Goal: Information Seeking & Learning: Find contact information

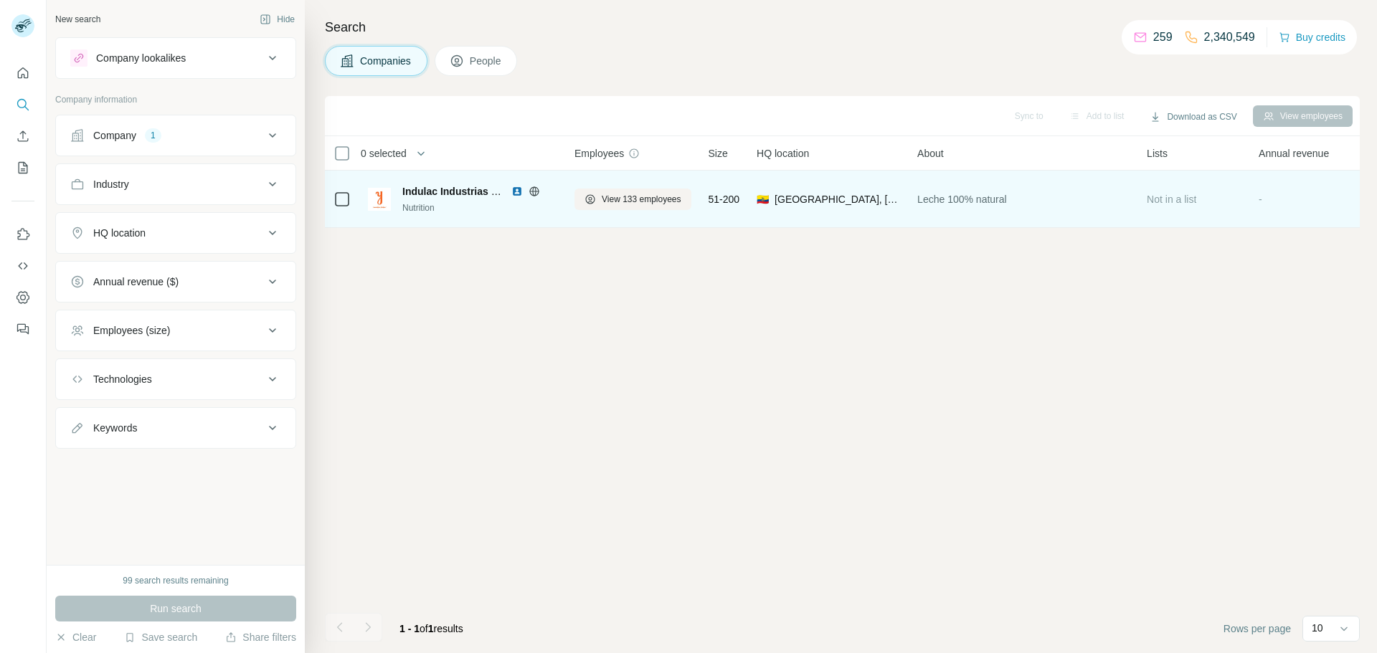
click at [1217, 39] on p "2,340,549" at bounding box center [1229, 37] width 51 height 17
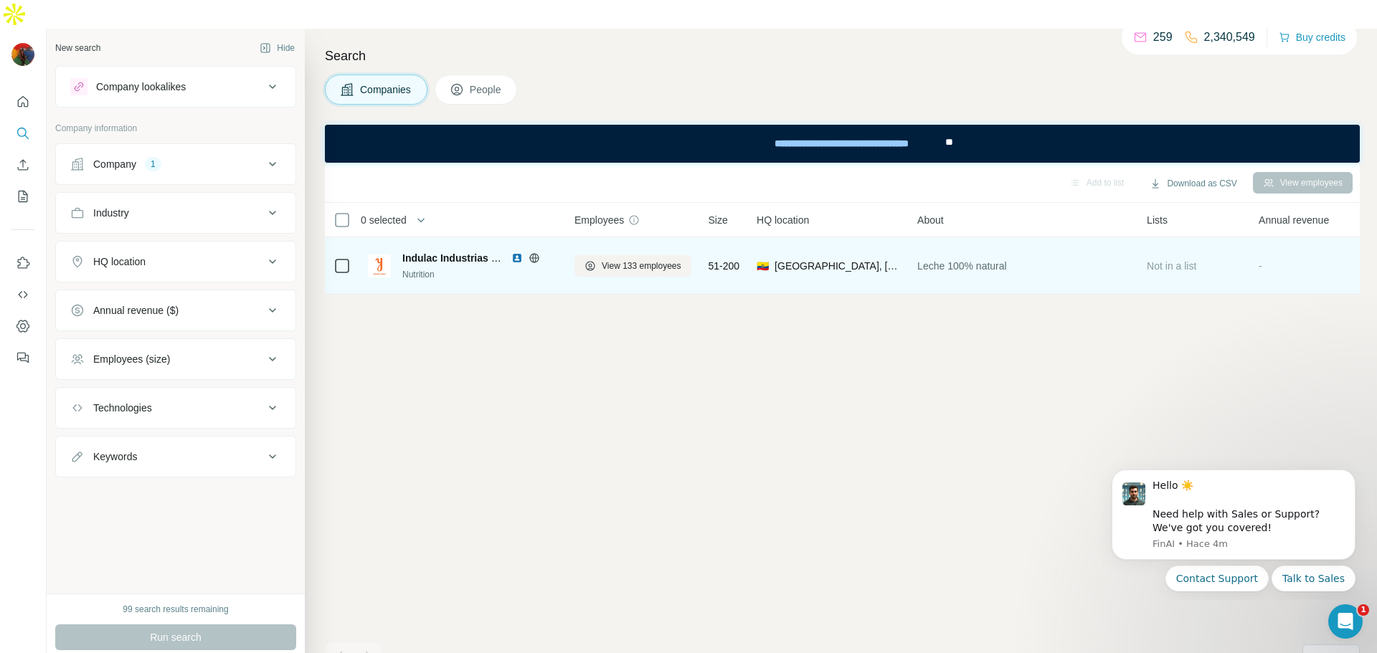
click at [447, 252] on span "Indulac Industrias Lacteas S.A." at bounding box center [476, 257] width 148 height 11
click at [966, 259] on span "Leche 100% natural" at bounding box center [962, 266] width 90 height 14
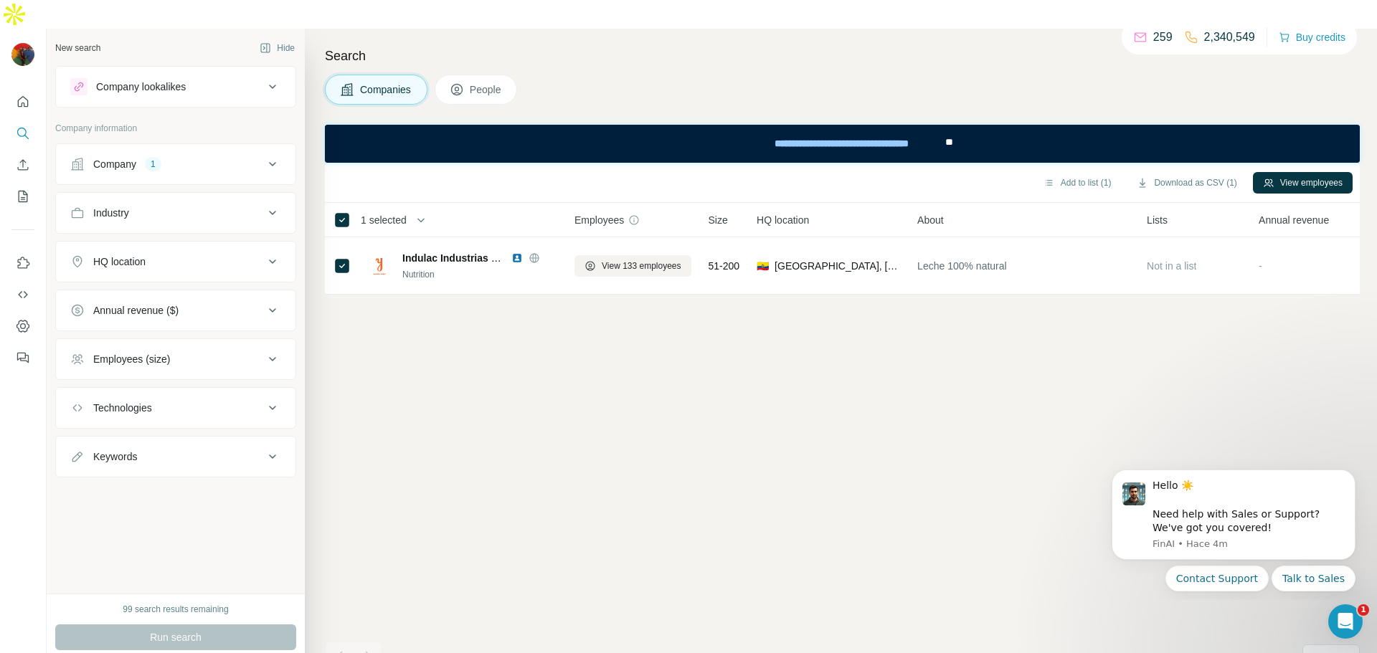
click at [498, 82] on span "People" at bounding box center [486, 89] width 33 height 14
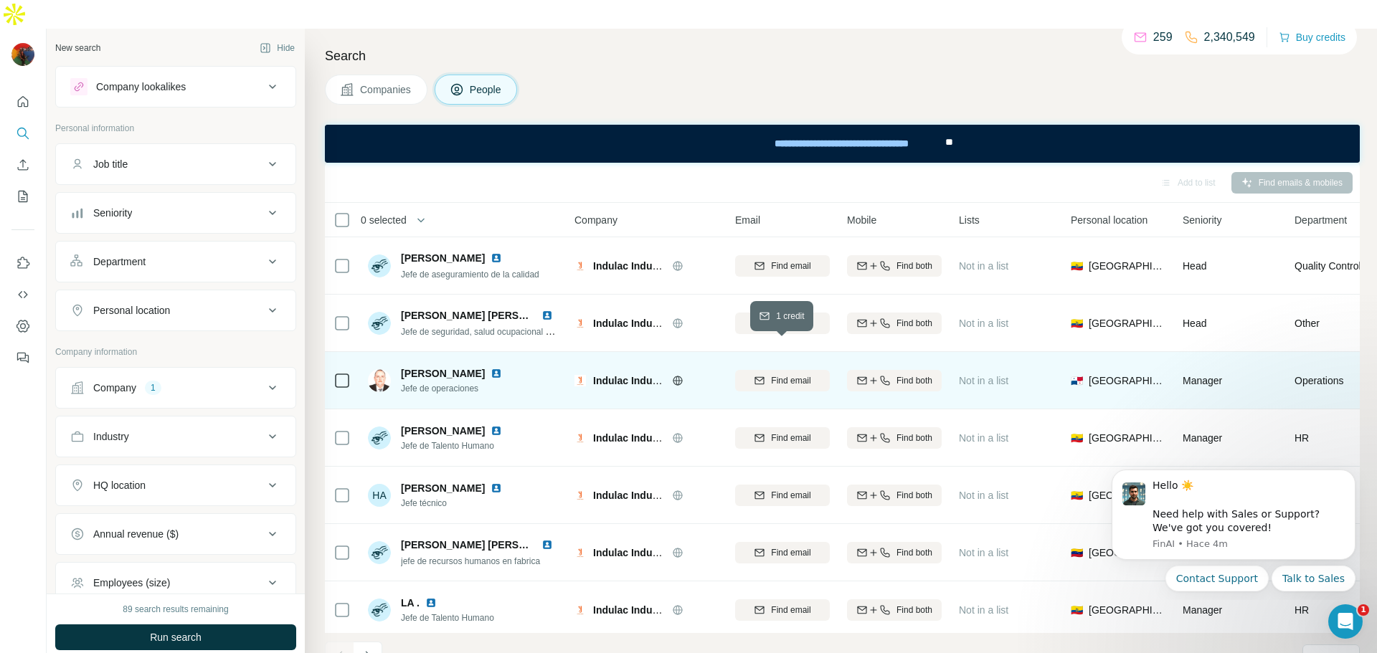
scroll to position [14, 0]
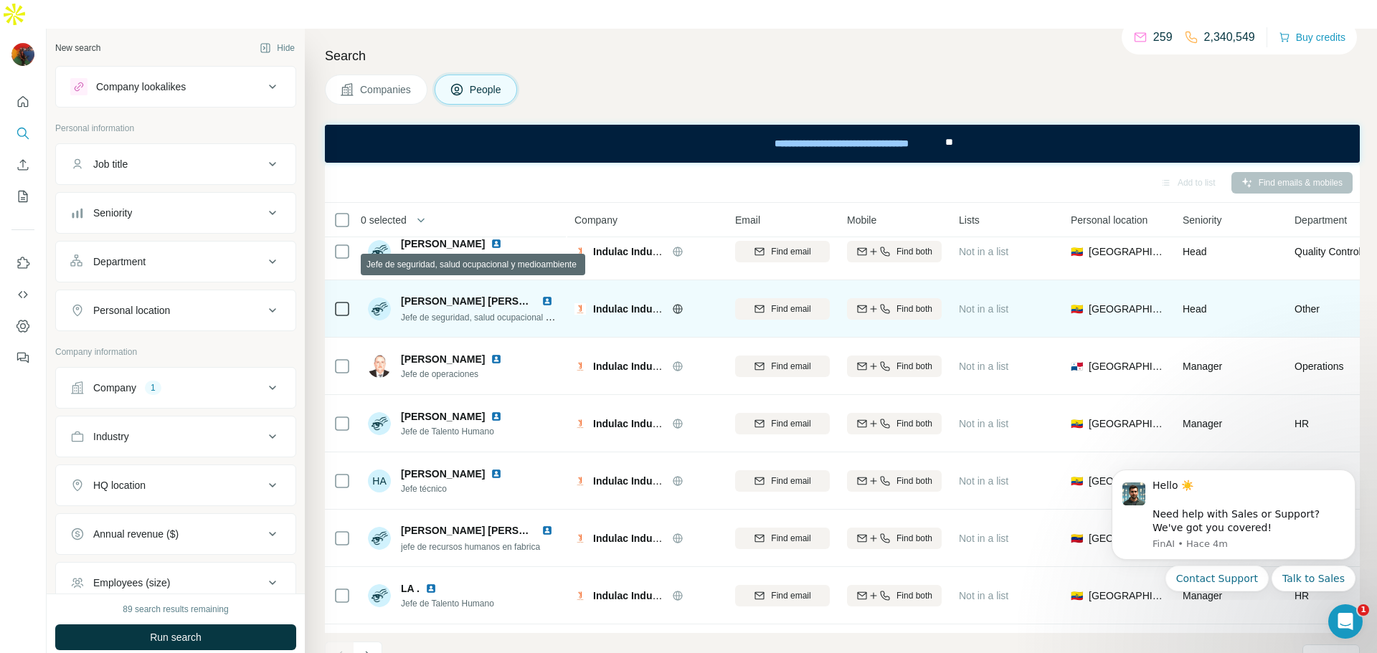
click at [488, 311] on span "Jefe de seguridad, salud ocupacional y medioambiente" at bounding box center [506, 316] width 210 height 11
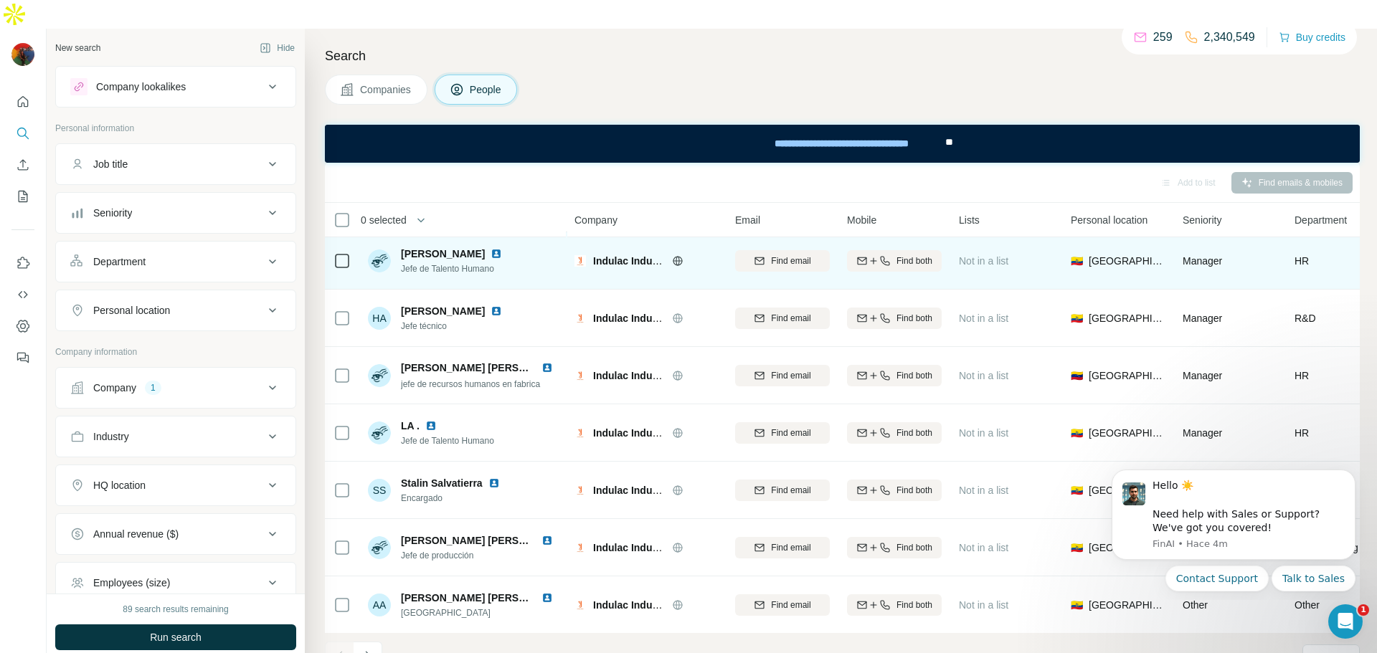
scroll to position [178, 0]
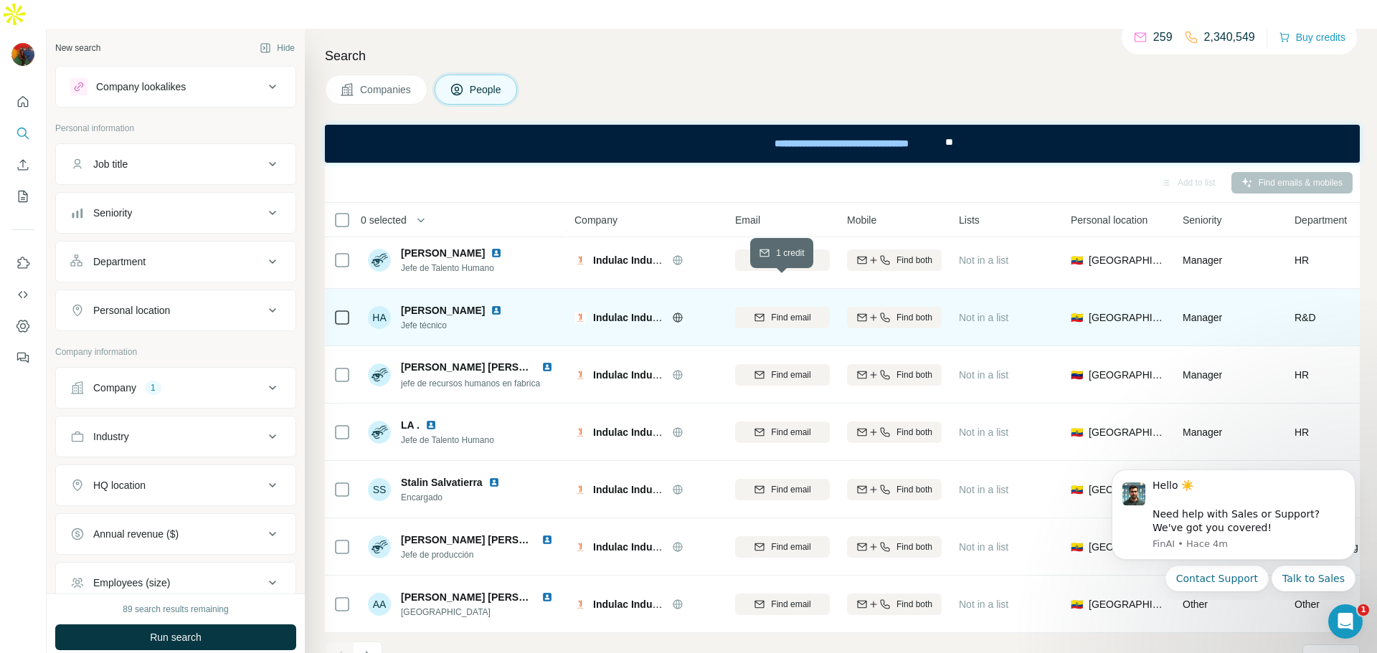
click at [783, 311] on span "Find email" at bounding box center [790, 317] width 39 height 13
click at [968, 309] on icon at bounding box center [970, 316] width 14 height 14
click at [635, 312] on span "Indulac Industrias Lacteas S.A." at bounding box center [667, 317] width 148 height 11
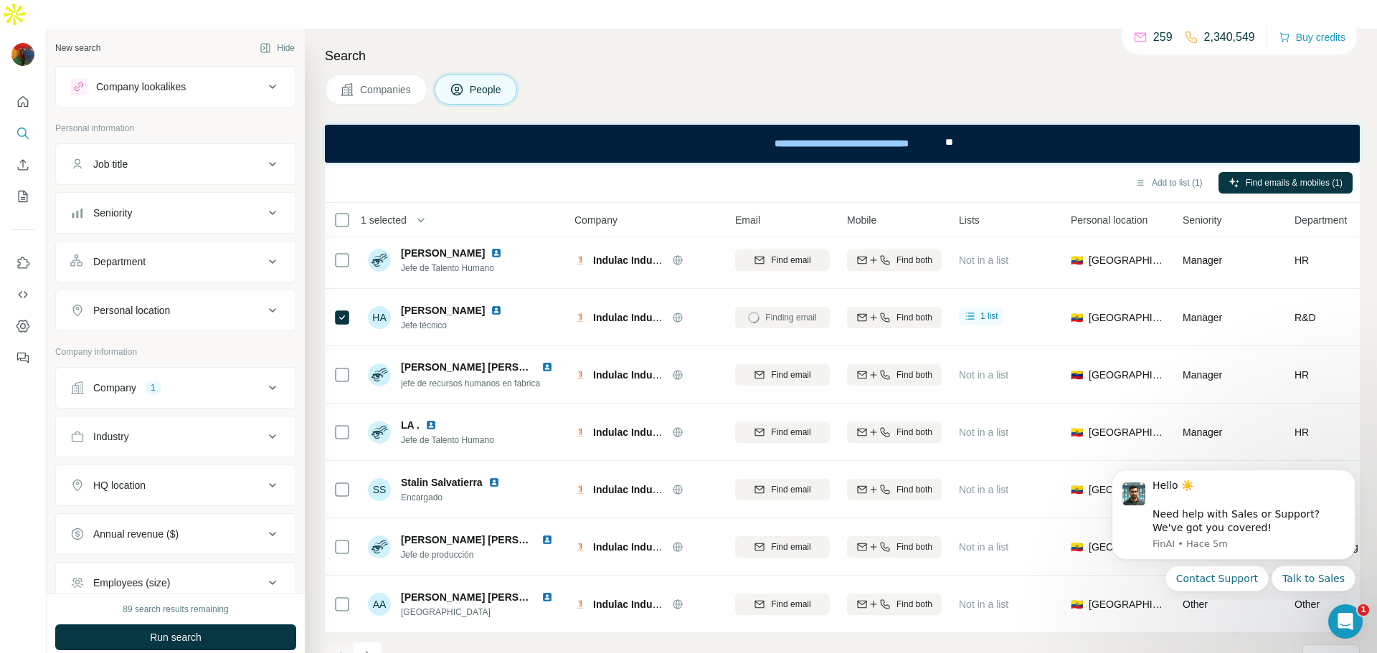
click at [763, 298] on div "Finding email" at bounding box center [782, 317] width 95 height 39
click at [967, 309] on icon at bounding box center [970, 316] width 14 height 14
click at [995, 324] on link "Added from ICP Finder" at bounding box center [1022, 318] width 120 height 26
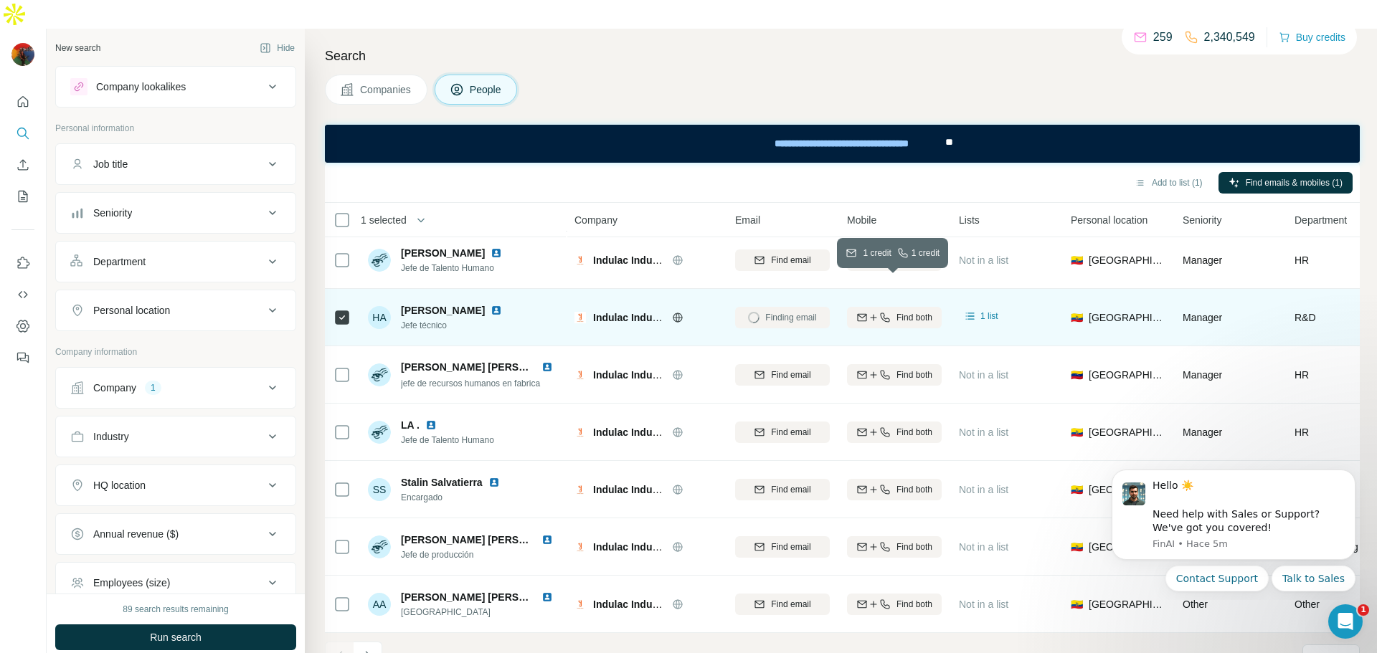
click at [873, 314] on icon "button" at bounding box center [873, 317] width 1 height 6
click at [773, 298] on div "Finding email" at bounding box center [782, 317] width 95 height 39
click at [1136, 298] on div "🇪🇨 Ecuador" at bounding box center [1118, 317] width 95 height 39
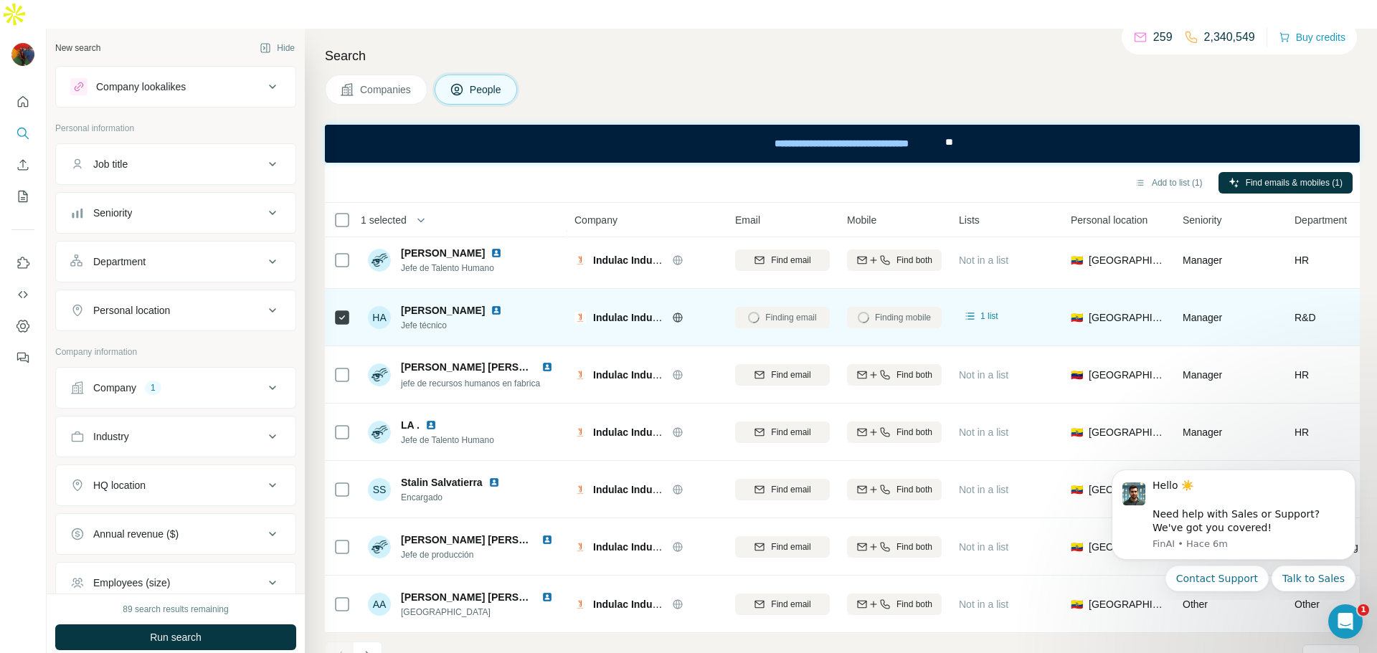
click at [1272, 298] on div "Manager" at bounding box center [1229, 317] width 95 height 39
drag, startPoint x: 1273, startPoint y: 296, endPoint x: 1250, endPoint y: 297, distance: 22.2
click at [1257, 298] on div "Manager" at bounding box center [1229, 317] width 95 height 39
click at [685, 298] on div "Indulac Industrias Lacteas S.A." at bounding box center [645, 317] width 143 height 39
click at [677, 312] on icon at bounding box center [677, 317] width 11 height 11
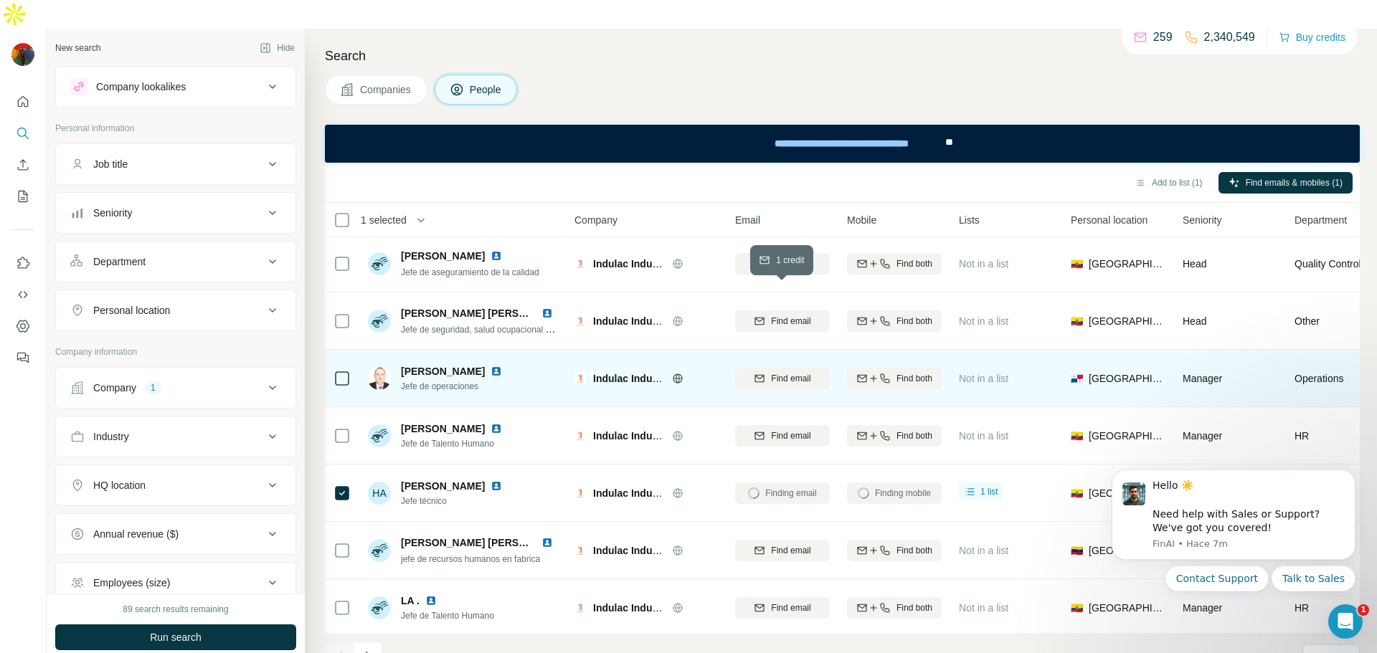
scroll to position [0, 0]
click at [803, 374] on span "Find email" at bounding box center [790, 380] width 39 height 13
click at [350, 372] on icon at bounding box center [341, 380] width 17 height 17
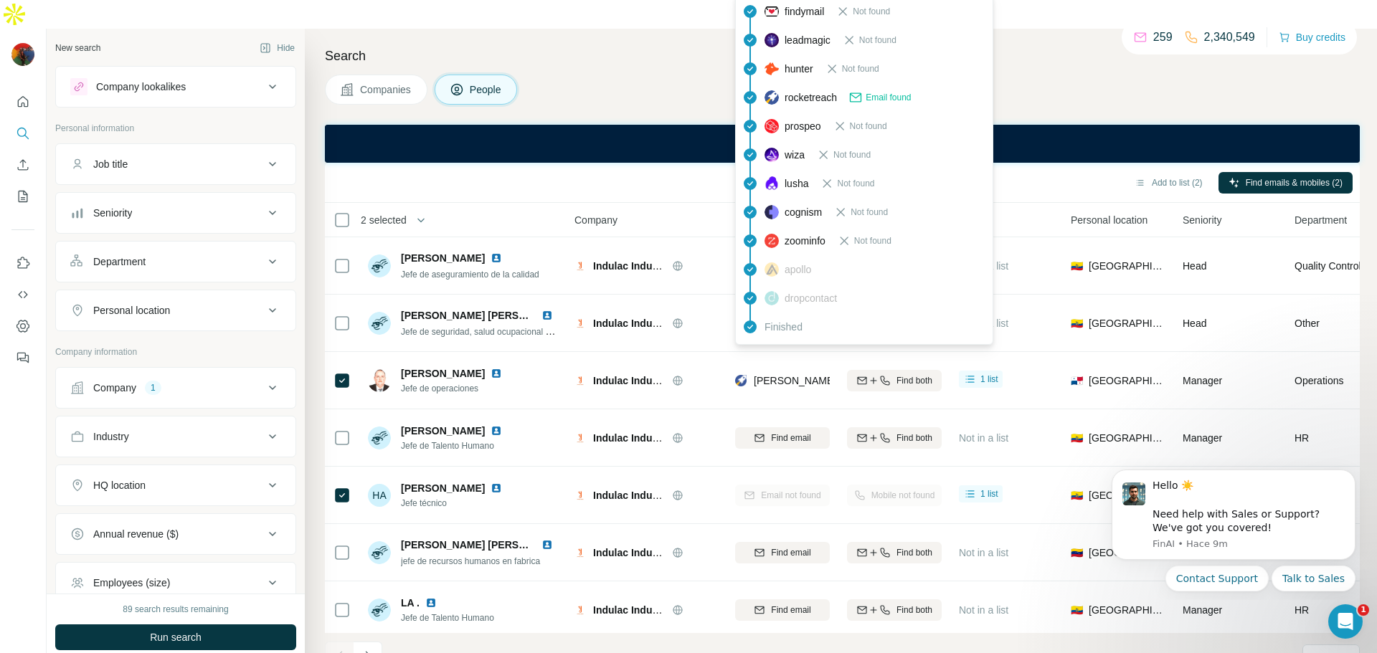
click at [816, 375] on span "[PERSON_NAME][EMAIL_ADDRESS][PERSON_NAME][DOMAIN_NAME]" at bounding box center [922, 380] width 336 height 11
drag, startPoint x: 835, startPoint y: 356, endPoint x: 751, endPoint y: 356, distance: 84.6
click at [751, 356] on td "[PERSON_NAME][EMAIL_ADDRESS][PERSON_NAME][DOMAIN_NAME]" at bounding box center [782, 380] width 112 height 57
copy span "bernardo.mikuski"
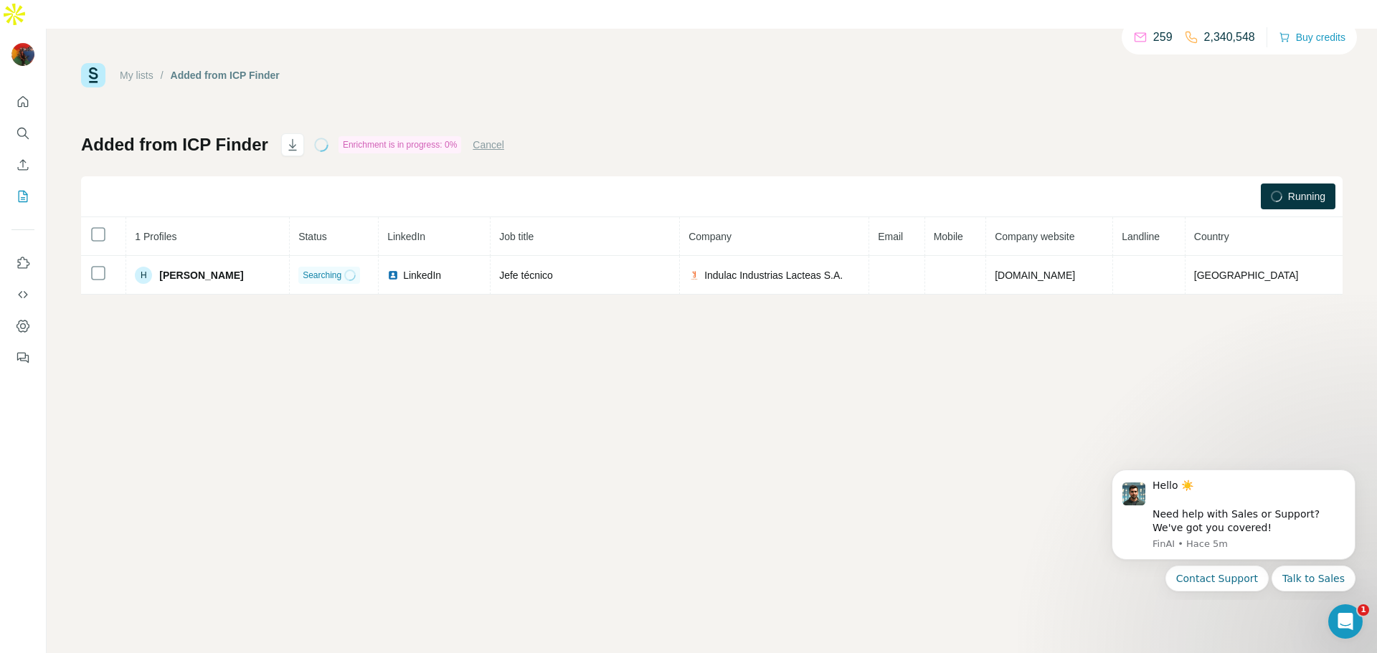
click at [769, 429] on div "My lists / Added from ICP Finder 259 2,340,548 Buy credits Added from ICP Finde…" at bounding box center [712, 355] width 1330 height 653
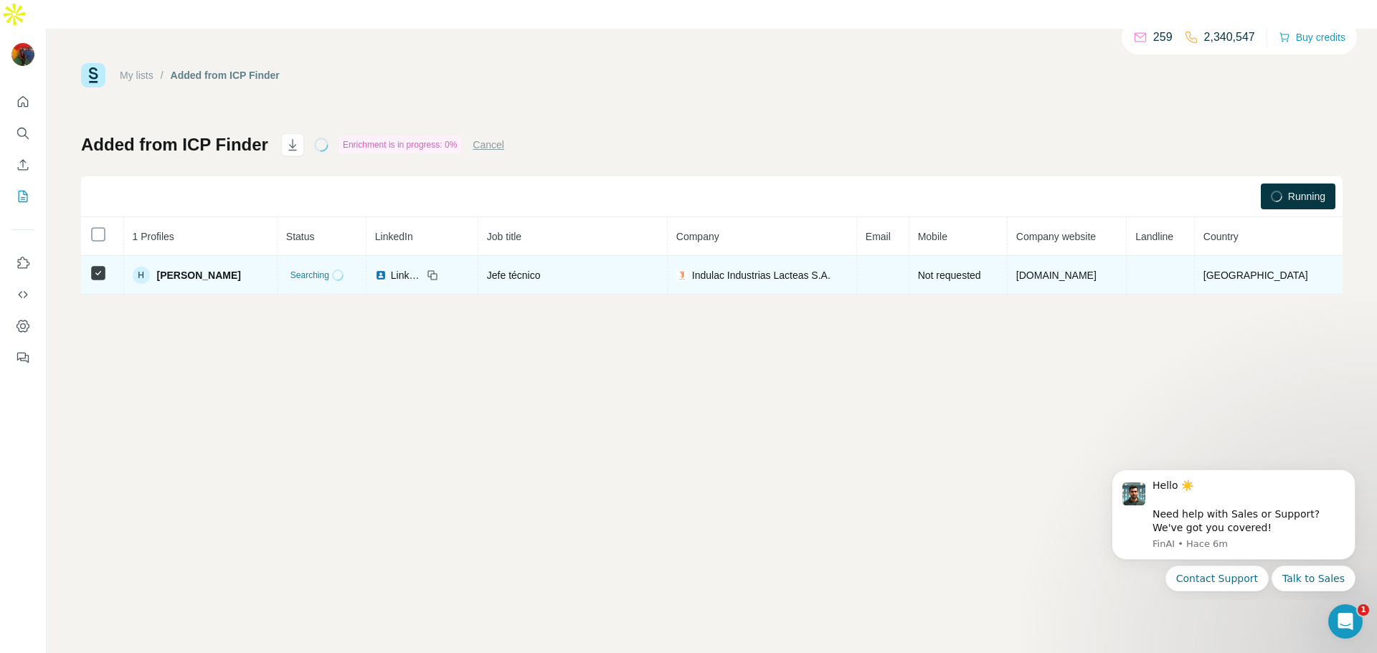
click at [716, 256] on td "Indulac Industrias Lacteas S.A." at bounding box center [762, 275] width 189 height 39
click at [1111, 256] on td "[DOMAIN_NAME]" at bounding box center [1066, 275] width 119 height 39
click at [1095, 256] on td "[DOMAIN_NAME]" at bounding box center [1066, 275] width 119 height 39
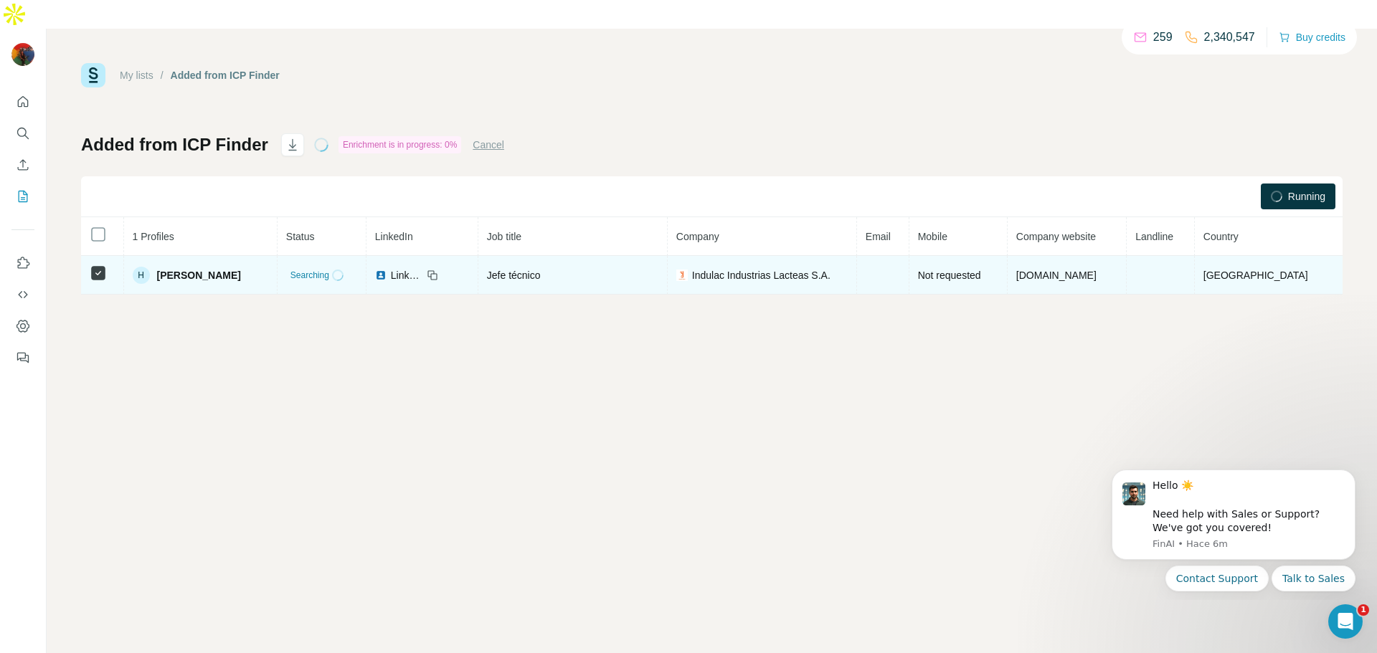
click at [886, 256] on td at bounding box center [883, 275] width 52 height 39
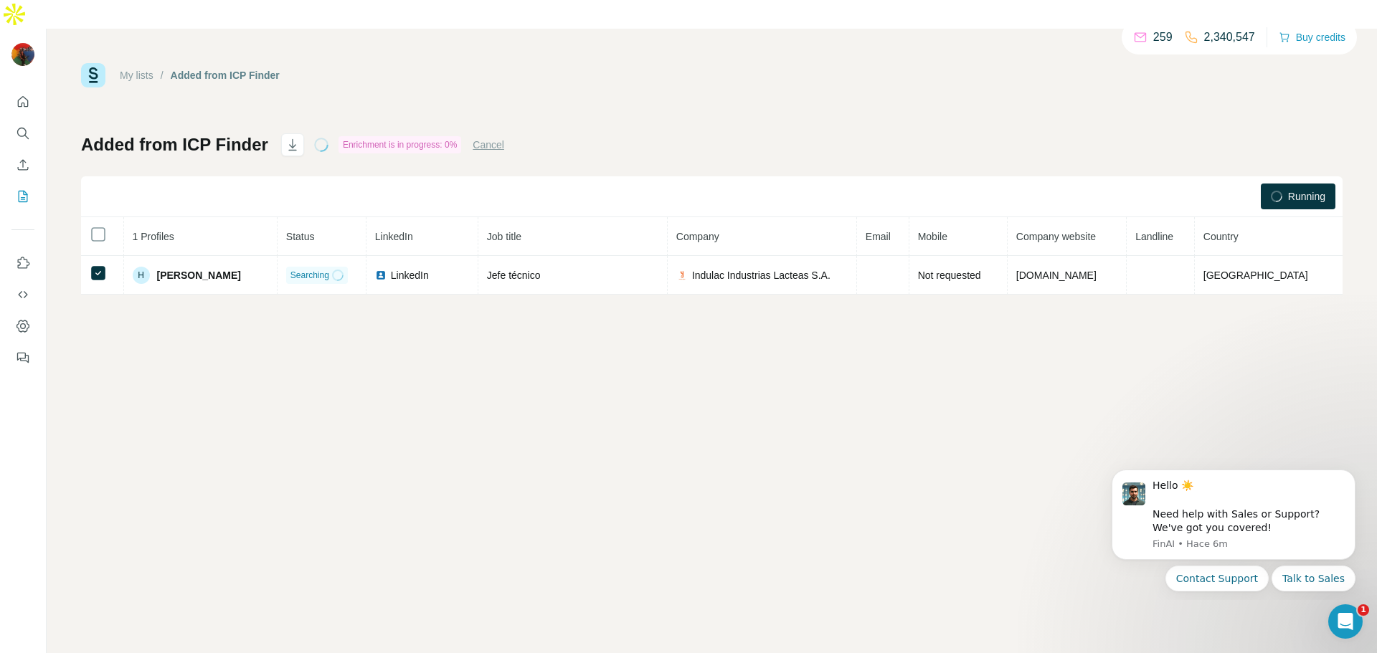
click at [1153, 38] on p "259" at bounding box center [1162, 37] width 19 height 17
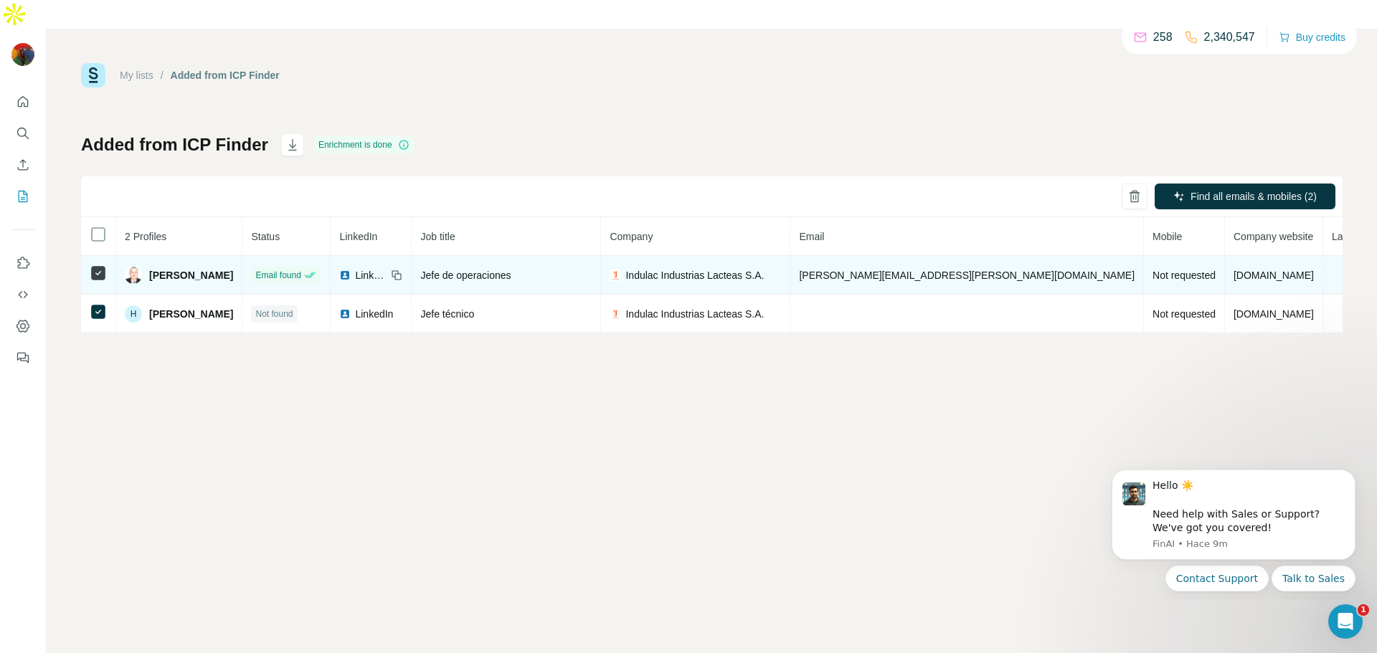
click at [873, 270] on span "[PERSON_NAME][EMAIL_ADDRESS][PERSON_NAME][DOMAIN_NAME]" at bounding box center [967, 275] width 336 height 11
copy span "[PERSON_NAME][EMAIL_ADDRESS][PERSON_NAME][DOMAIN_NAME]"
drag, startPoint x: 592, startPoint y: 255, endPoint x: 454, endPoint y: 246, distance: 137.9
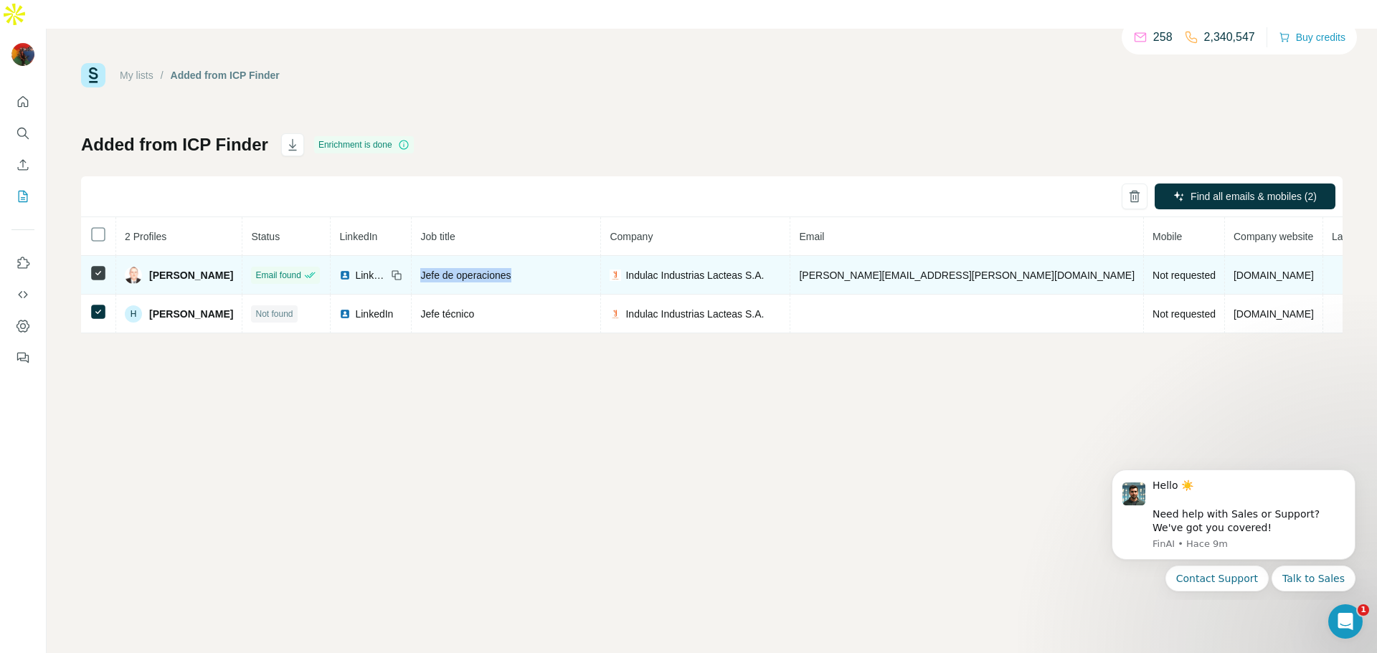
click at [454, 256] on td "Jefe de operaciones" at bounding box center [506, 275] width 189 height 39
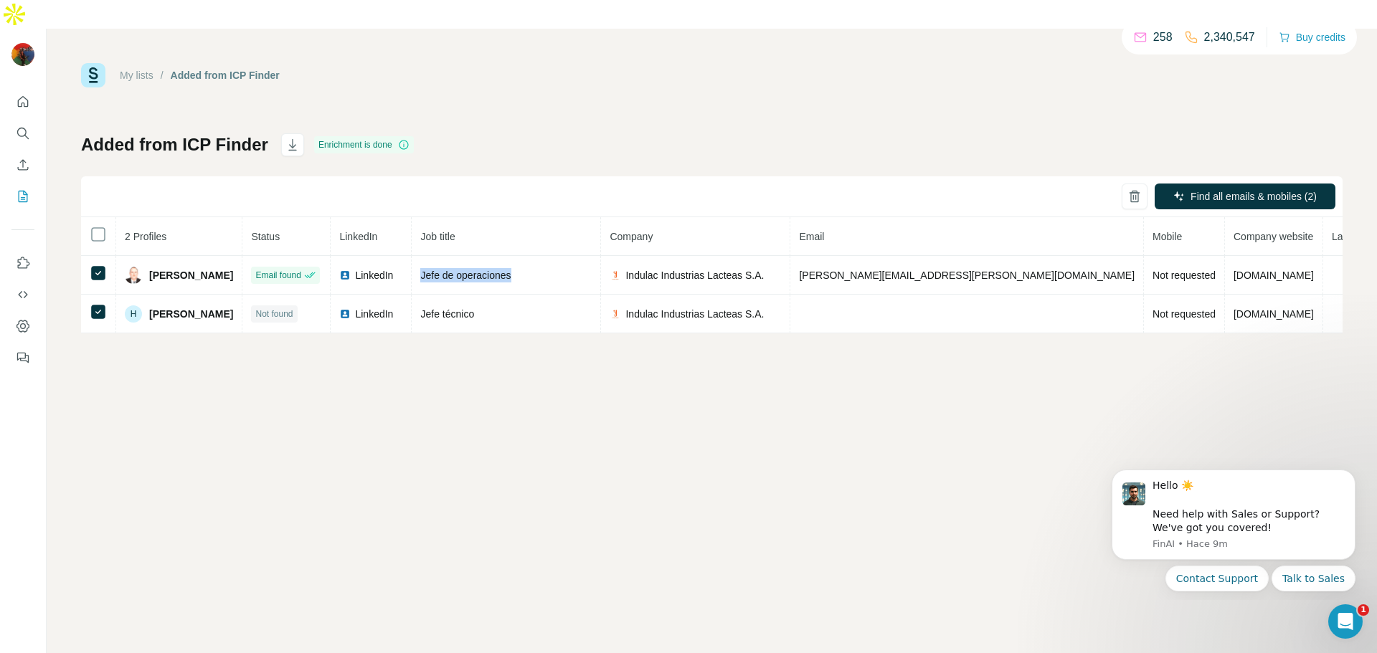
copy span "Jefe de operaciones"
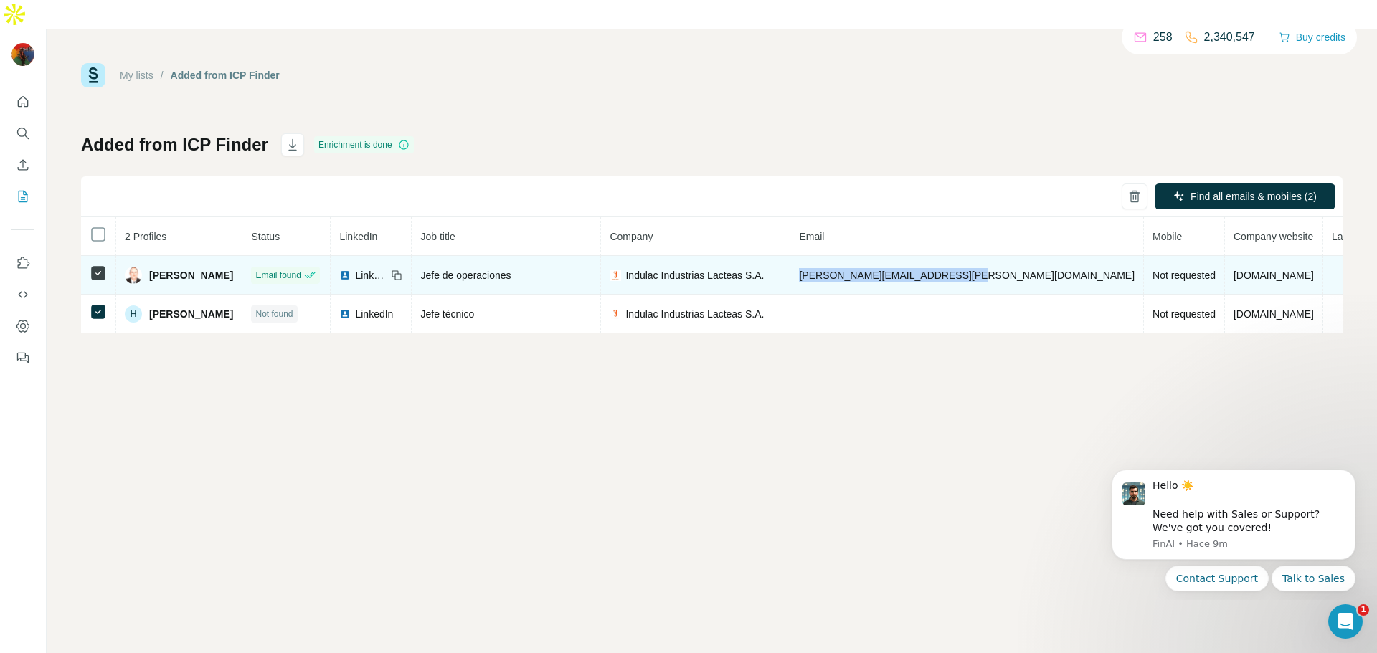
drag, startPoint x: 838, startPoint y: 248, endPoint x: 1007, endPoint y: 255, distance: 169.3
click at [1007, 256] on td "[PERSON_NAME][EMAIL_ADDRESS][PERSON_NAME][DOMAIN_NAME]" at bounding box center [966, 275] width 353 height 39
drag, startPoint x: 245, startPoint y: 242, endPoint x: 146, endPoint y: 242, distance: 98.9
click at [146, 256] on td "[PERSON_NAME]" at bounding box center [179, 275] width 126 height 39
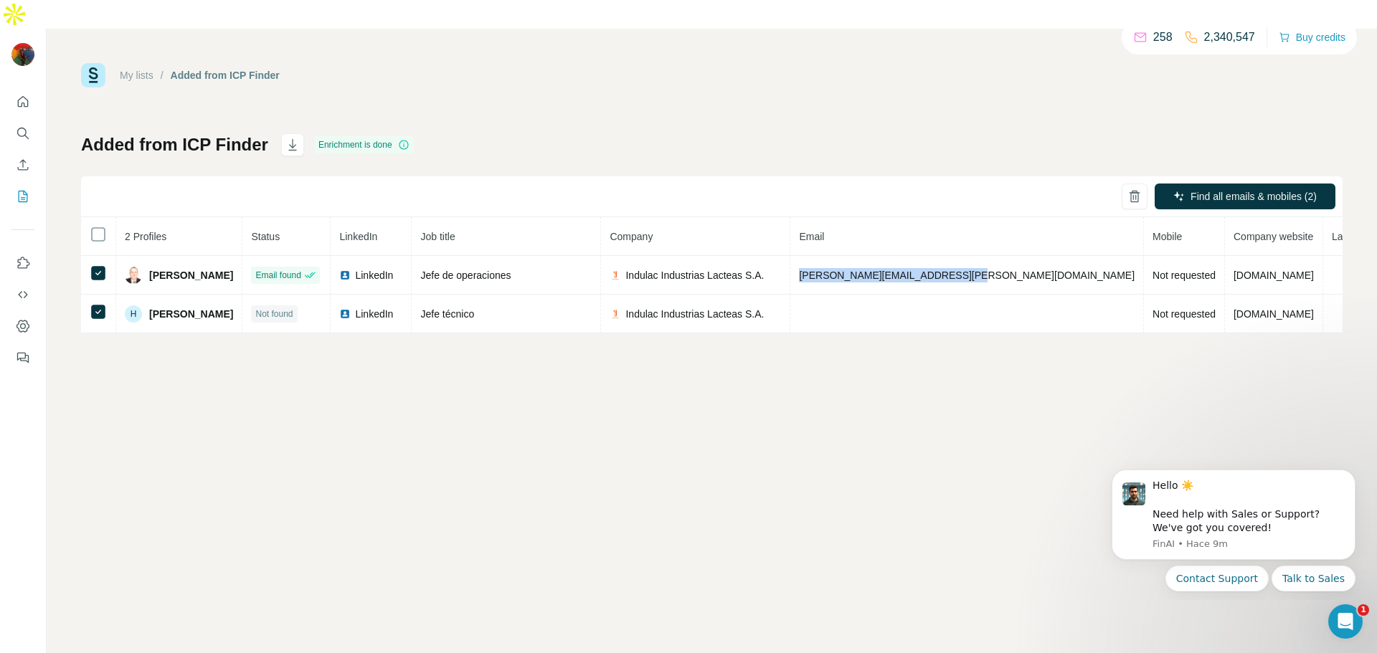
copy div "[PERSON_NAME]"
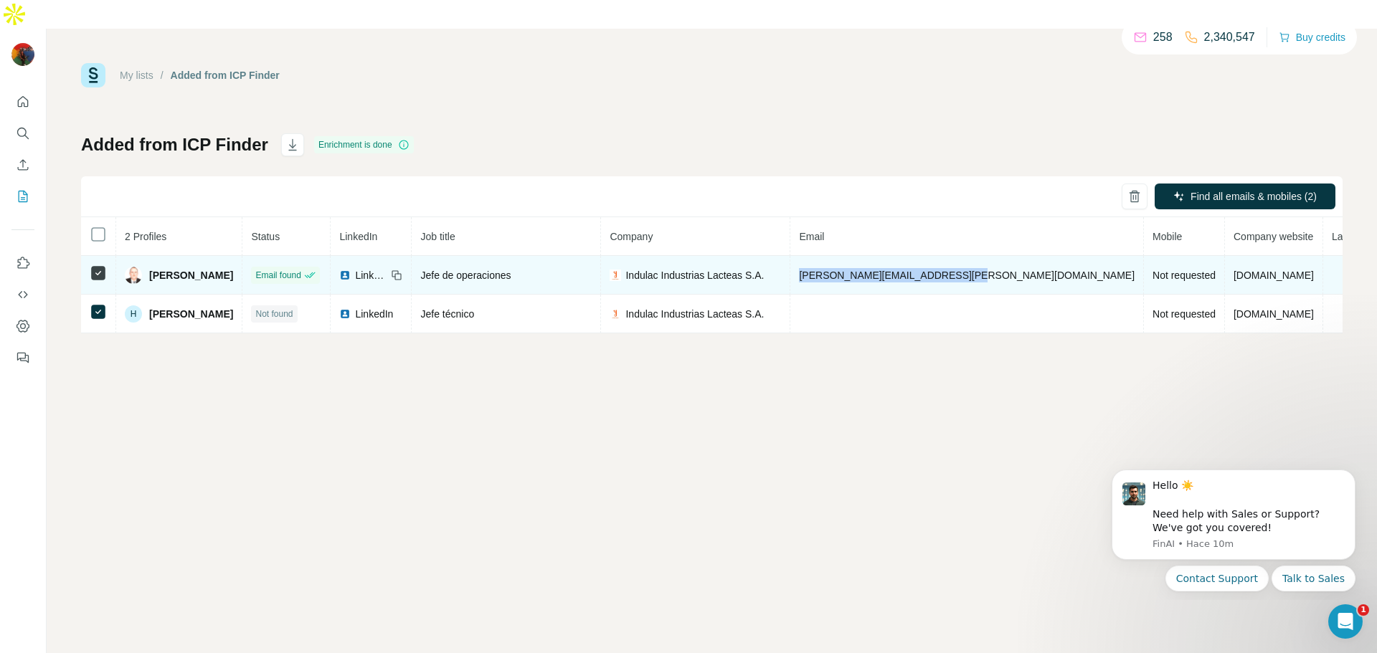
drag, startPoint x: 1007, startPoint y: 245, endPoint x: 824, endPoint y: 235, distance: 183.8
click at [824, 256] on tr "[PERSON_NAME] Email found LinkedIn Jefe de operaciones Indulac Industrias Lacte…" at bounding box center [791, 275] width 1420 height 39
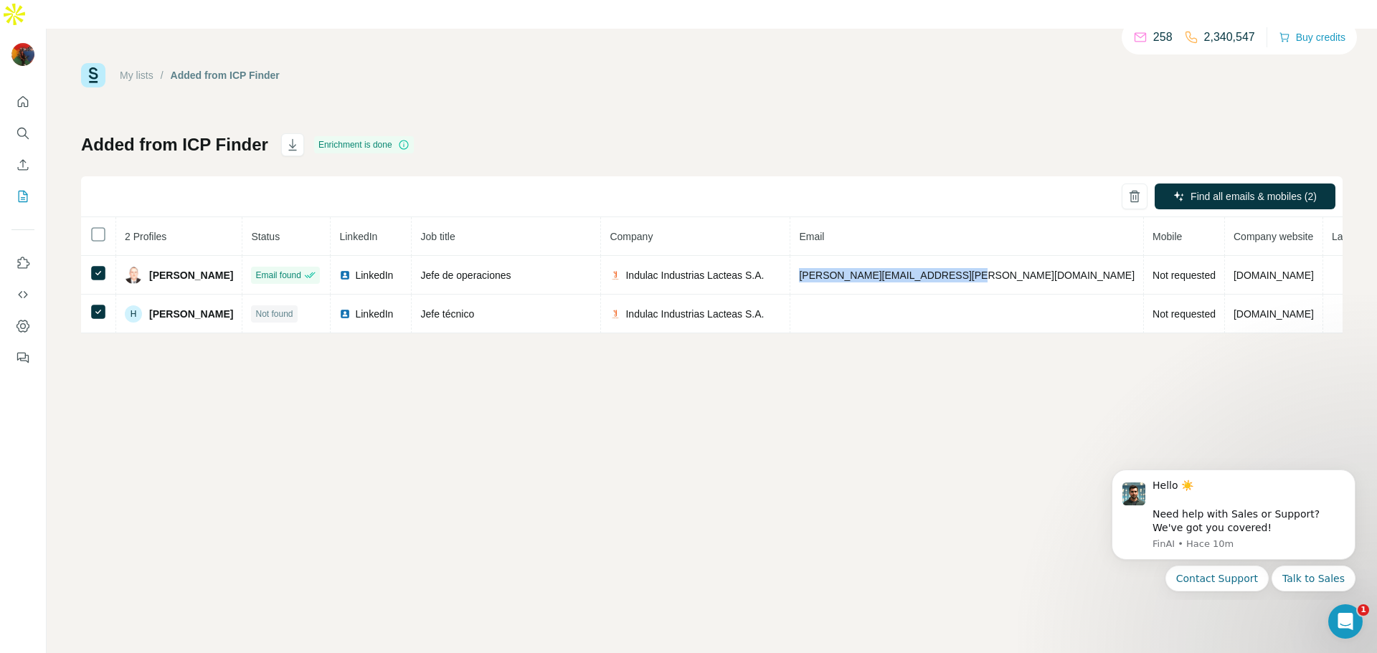
copy tr "[PERSON_NAME][EMAIL_ADDRESS][PERSON_NAME][DOMAIN_NAME]"
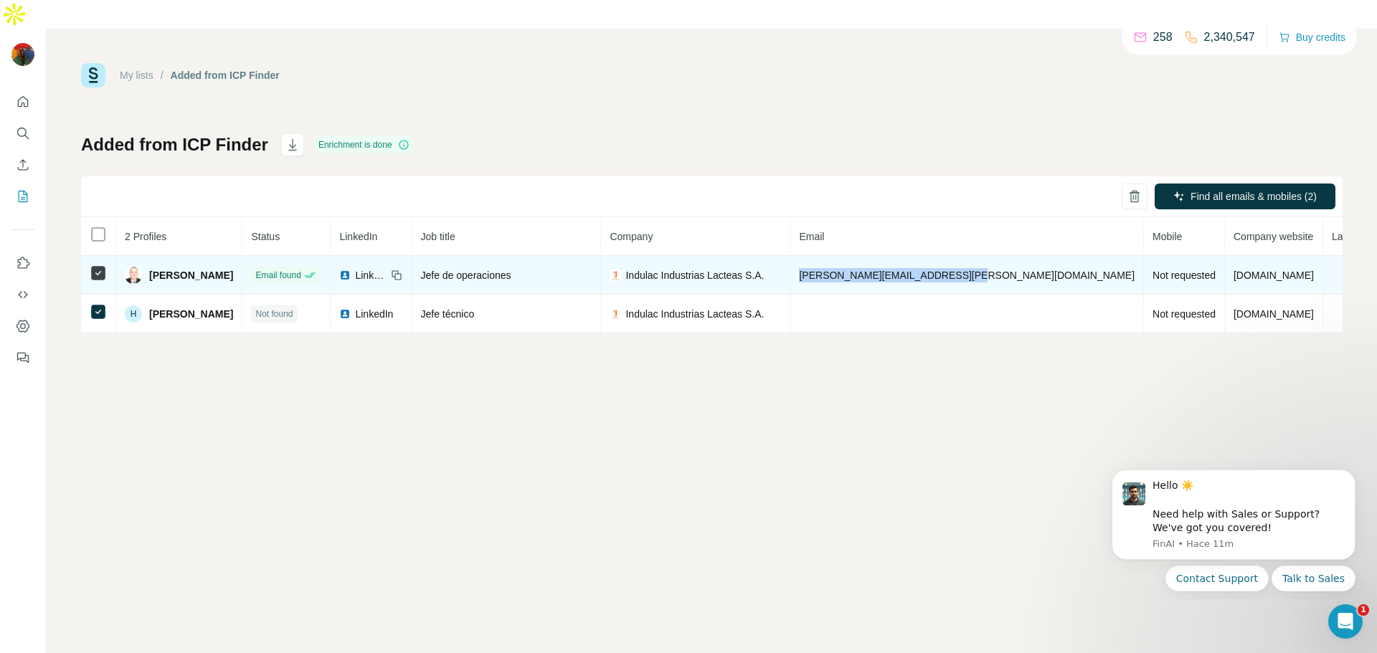
drag, startPoint x: 151, startPoint y: 252, endPoint x: 239, endPoint y: 250, distance: 88.2
click at [233, 267] on div "[PERSON_NAME]" at bounding box center [179, 275] width 108 height 17
copy span "[PERSON_NAME]"
